Goal: Navigation & Orientation: Find specific page/section

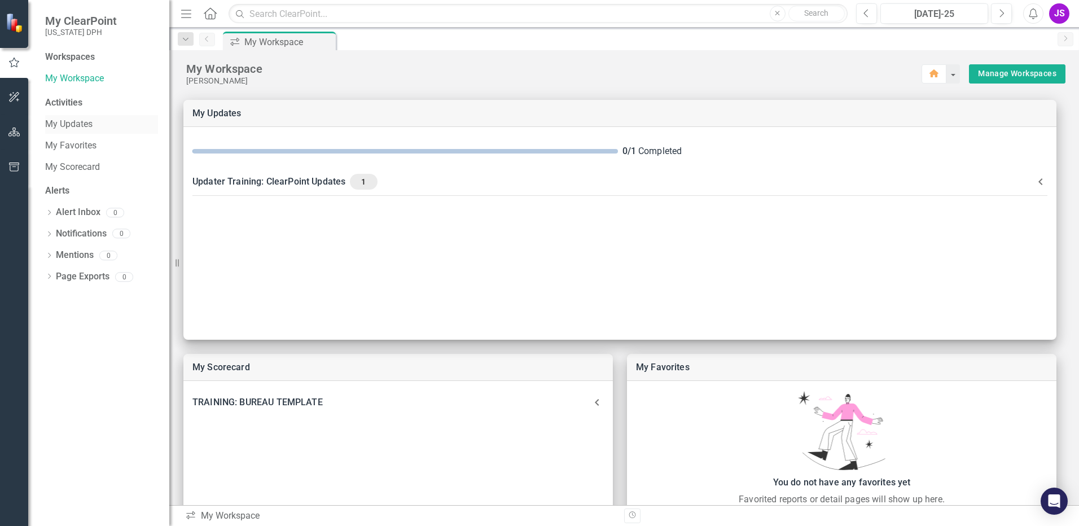
click at [70, 127] on link "My Updates" at bounding box center [101, 124] width 113 height 13
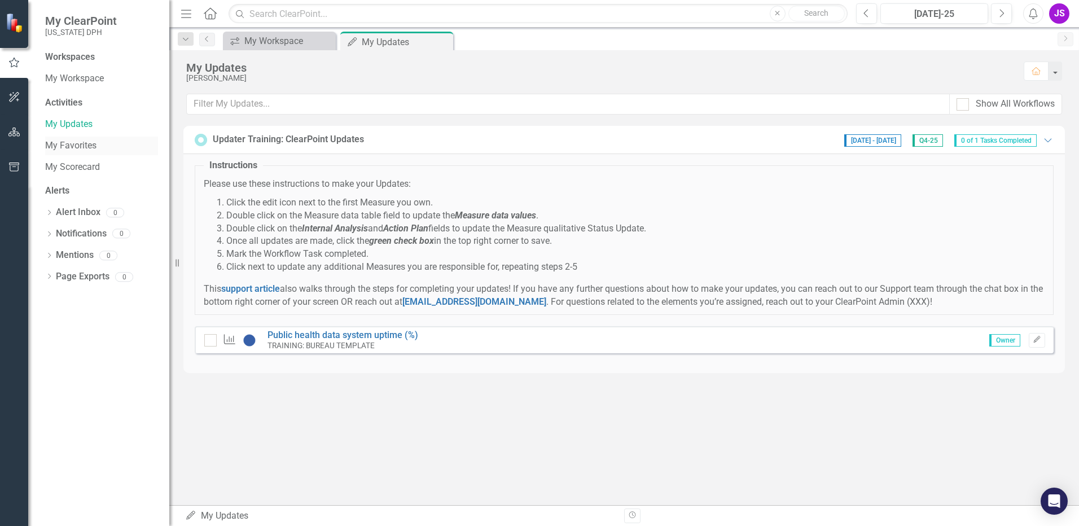
click at [76, 148] on link "My Favorites" at bounding box center [101, 145] width 113 height 13
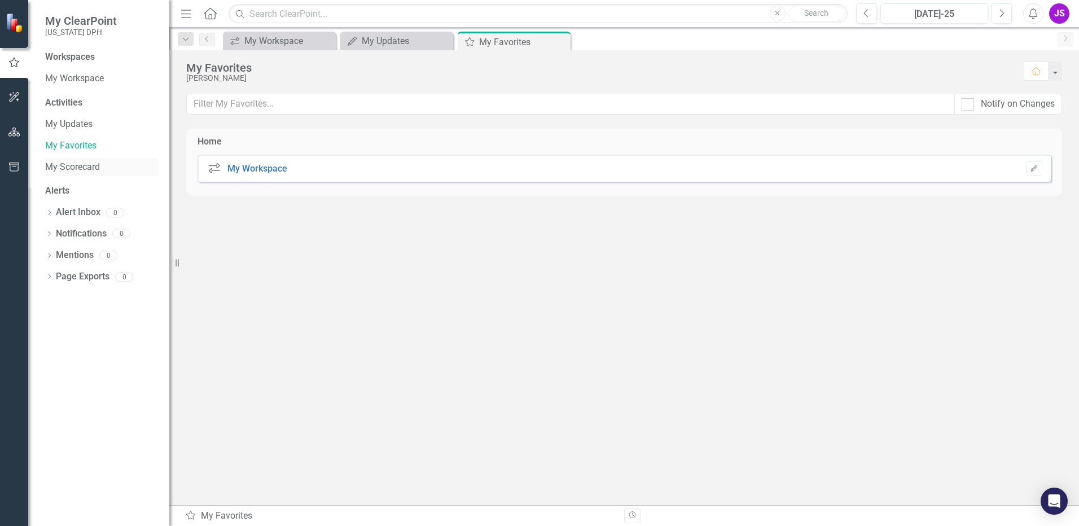
click at [77, 162] on link "My Scorecard" at bounding box center [101, 167] width 113 height 13
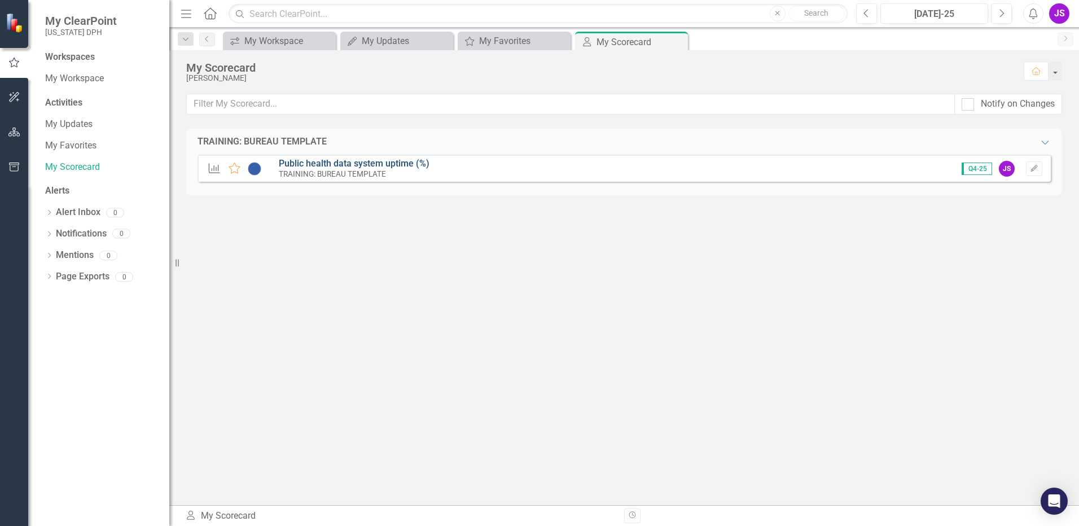
click at [392, 160] on link "Public health data system uptime (%)" at bounding box center [354, 163] width 151 height 11
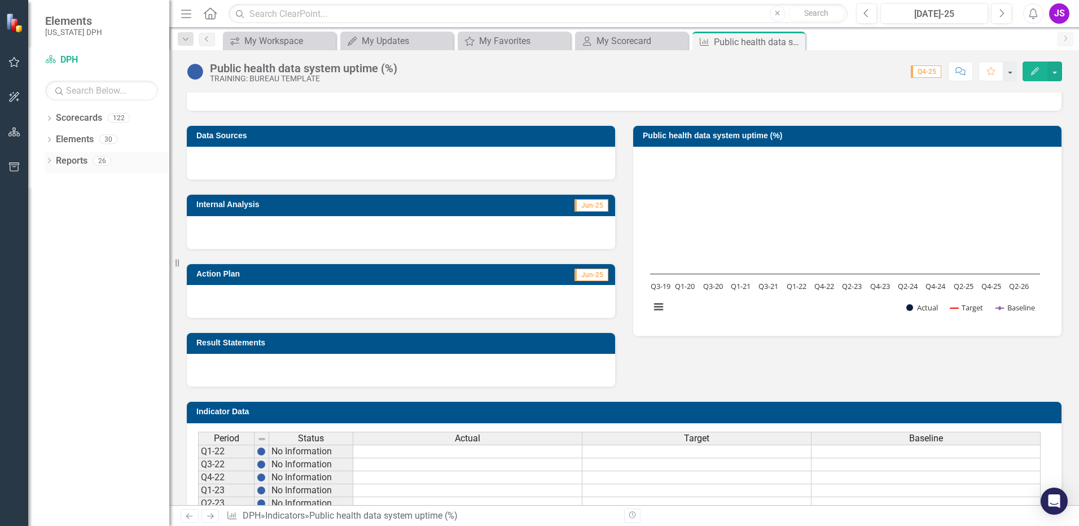
scroll to position [102, 0]
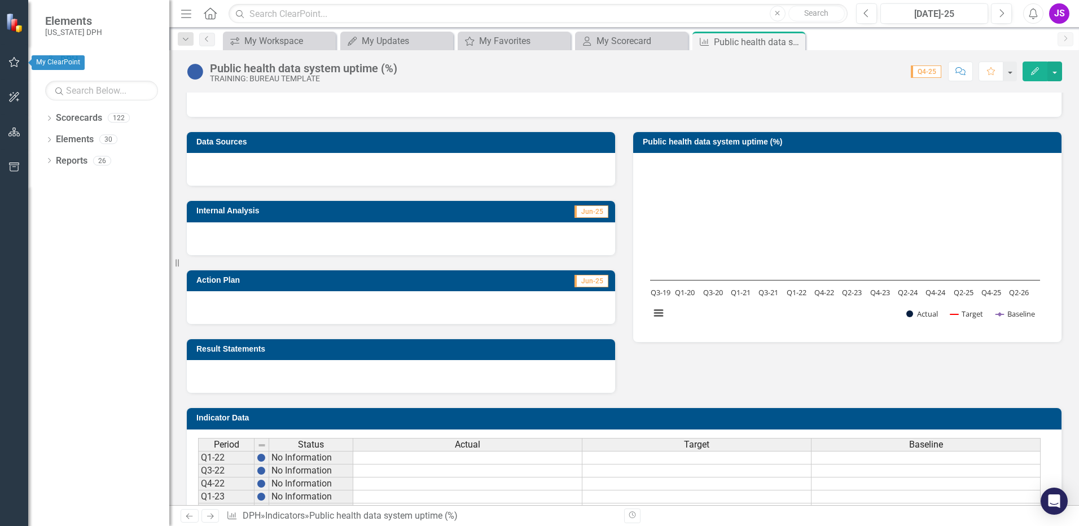
click at [19, 71] on button "button" at bounding box center [14, 63] width 25 height 24
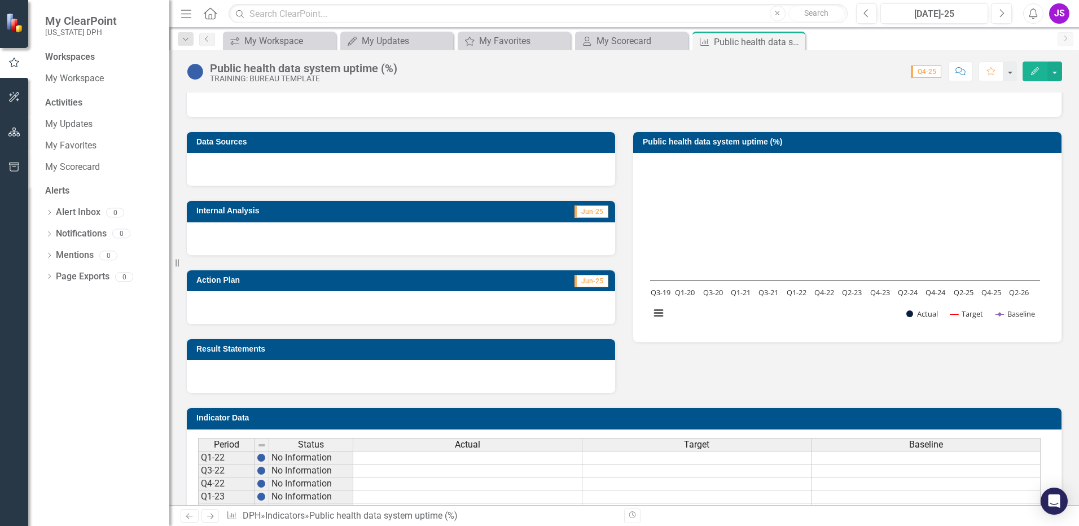
click at [107, 54] on div "Workspaces" at bounding box center [101, 57] width 113 height 13
click at [81, 75] on link "My Workspace" at bounding box center [101, 78] width 113 height 13
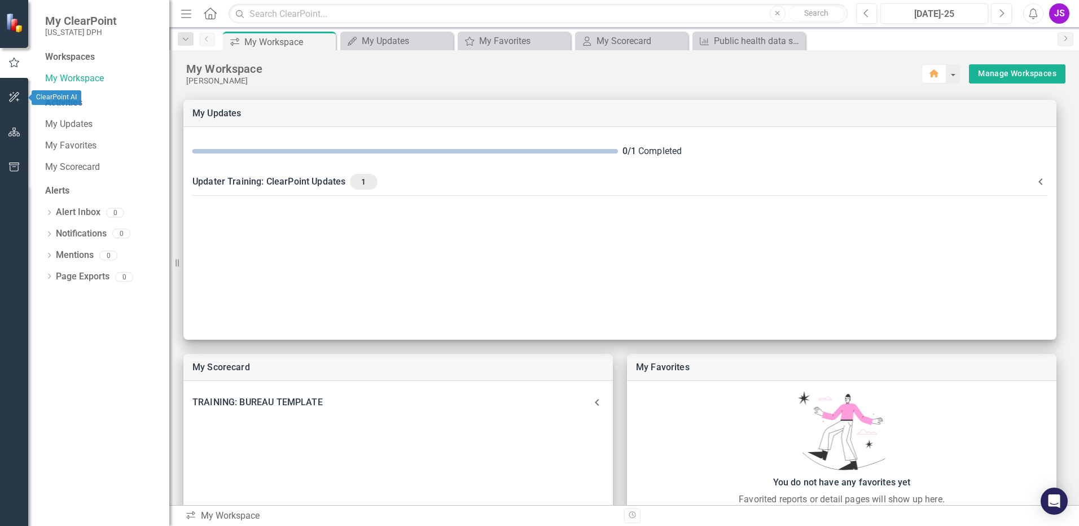
click at [14, 102] on button "button" at bounding box center [14, 98] width 25 height 24
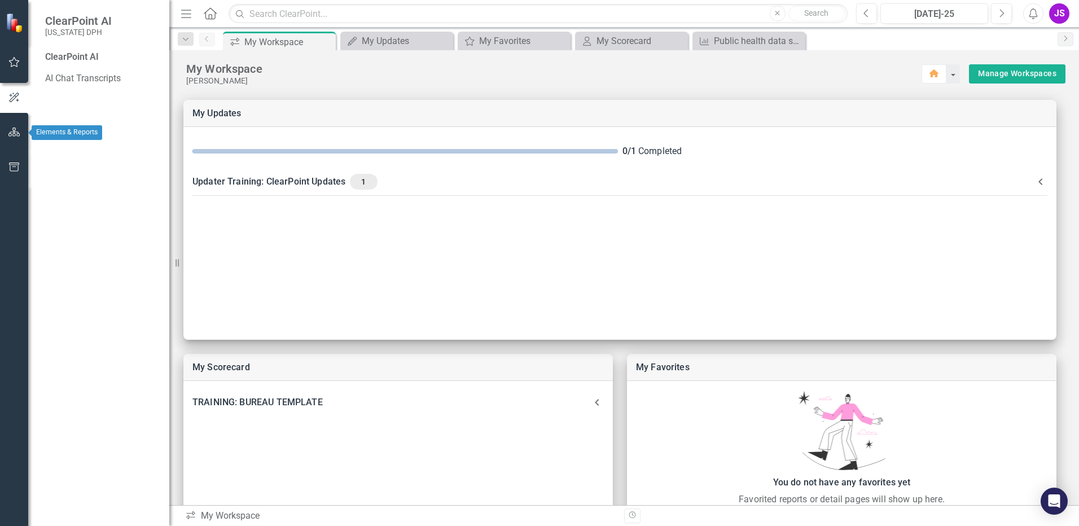
click at [19, 134] on icon "button" at bounding box center [14, 132] width 12 height 9
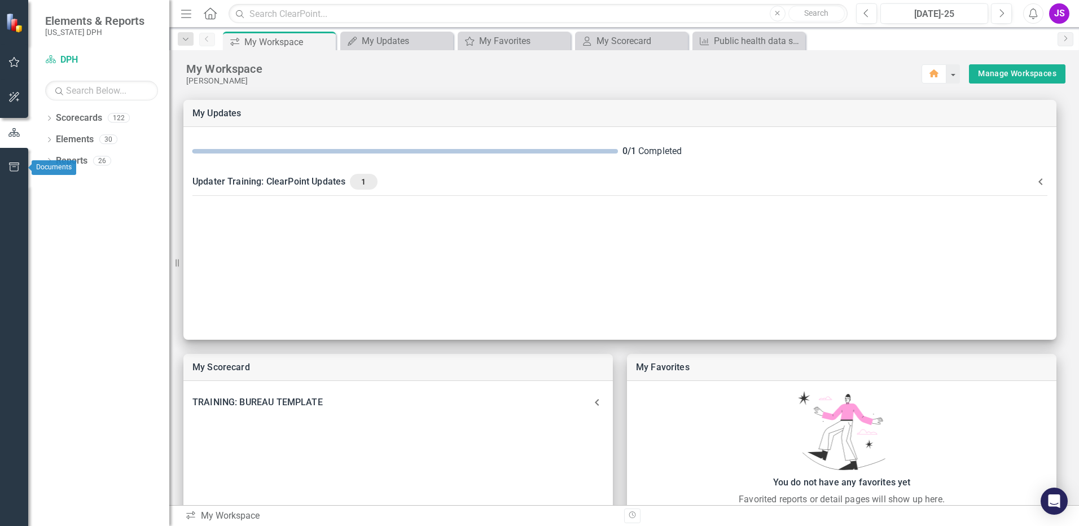
click at [12, 168] on icon "button" at bounding box center [14, 166] width 12 height 9
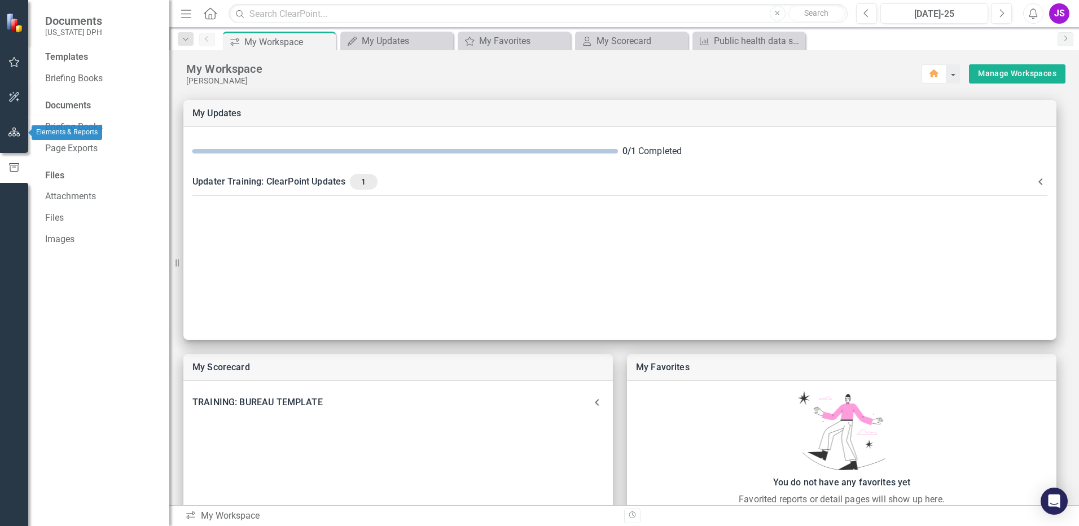
click at [9, 132] on icon "button" at bounding box center [14, 132] width 12 height 9
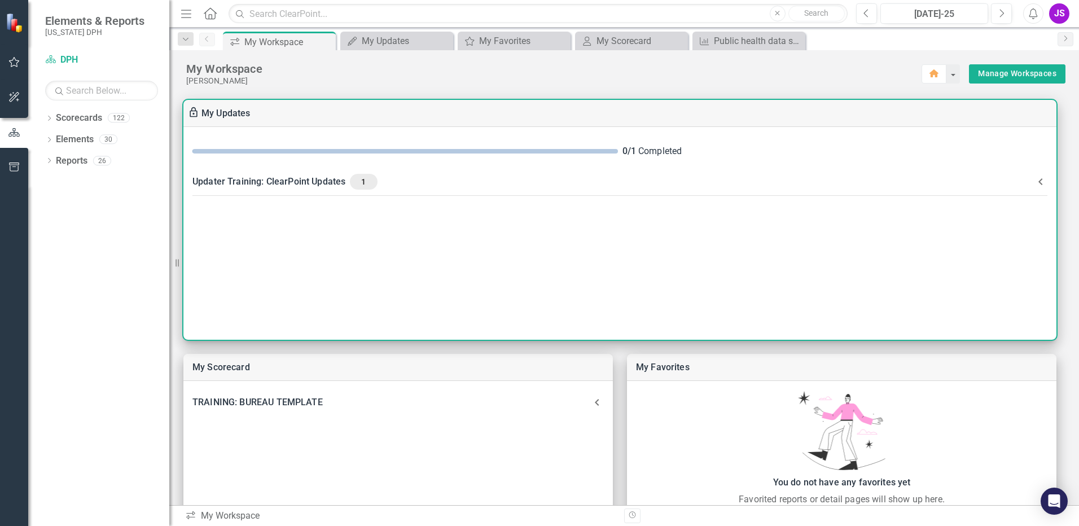
click at [1043, 181] on icon at bounding box center [1041, 182] width 14 height 14
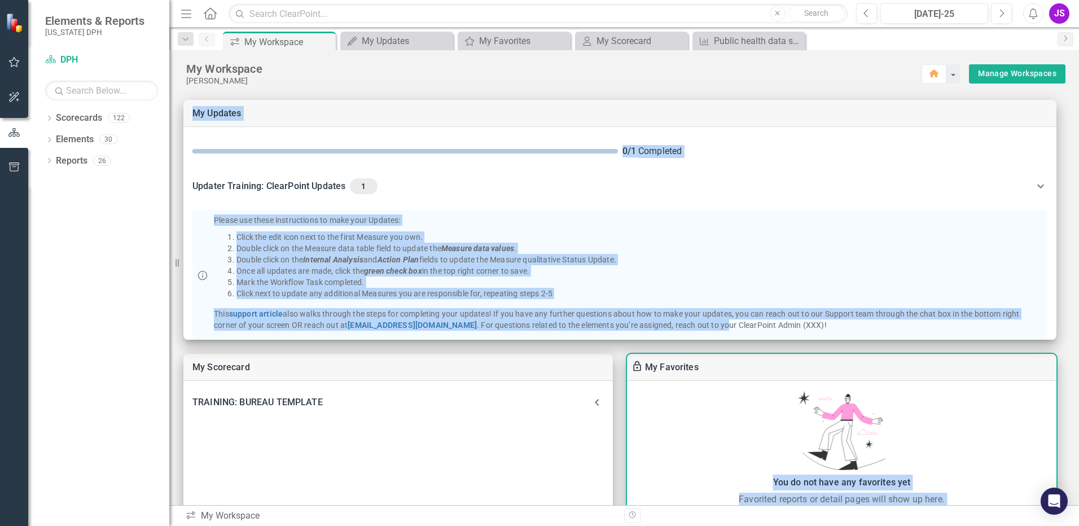
drag, startPoint x: 724, startPoint y: 339, endPoint x: 720, endPoint y: 387, distance: 48.6
click at [720, 387] on div "My Scorecard TRAINING: BUREAU TEMPLATE Indicator Public health data system upti…" at bounding box center [623, 423] width 909 height 674
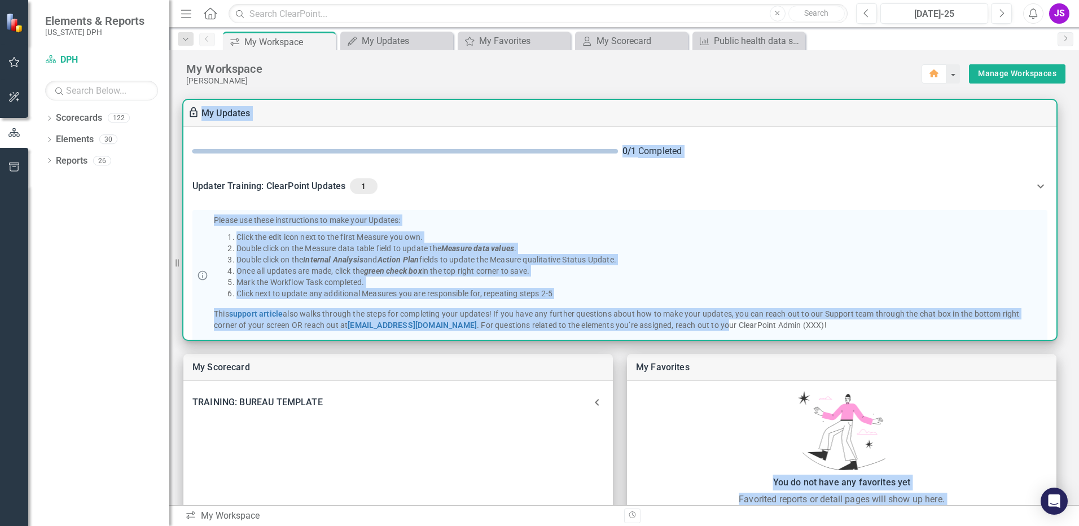
click at [856, 210] on div "Please use these instructions to make your Updates: Click the edit icon next to…" at bounding box center [619, 275] width 855 height 131
click at [658, 245] on li "Double click on the Measure data table field to update the Measure data values ." at bounding box center [639, 248] width 806 height 11
